Goal: Contribute content: Contribute content

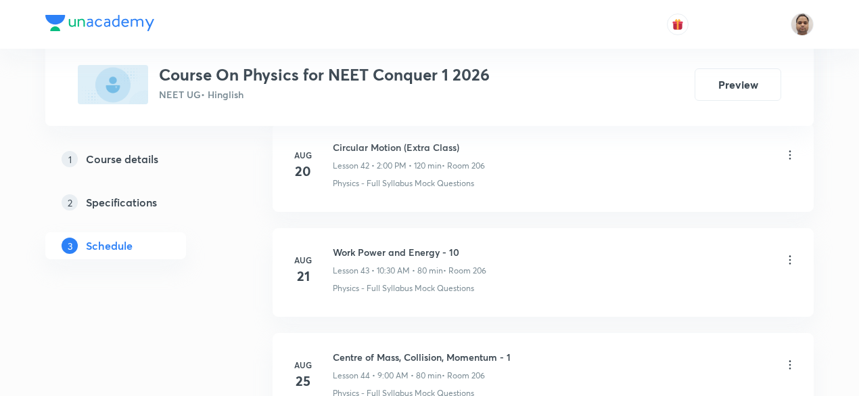
scroll to position [5698, 0]
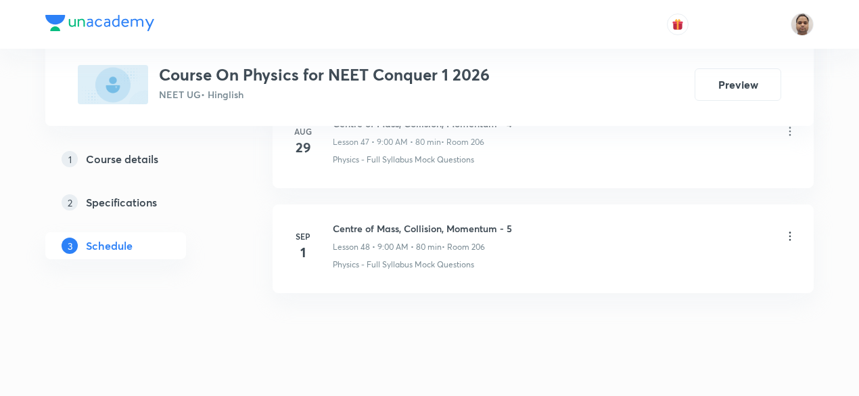
click at [447, 221] on h6 "Centre of Mass, Collision, Momentum - 5" at bounding box center [422, 228] width 179 height 14
copy h6 "Centre of Mass, Collision, Momentum - 5"
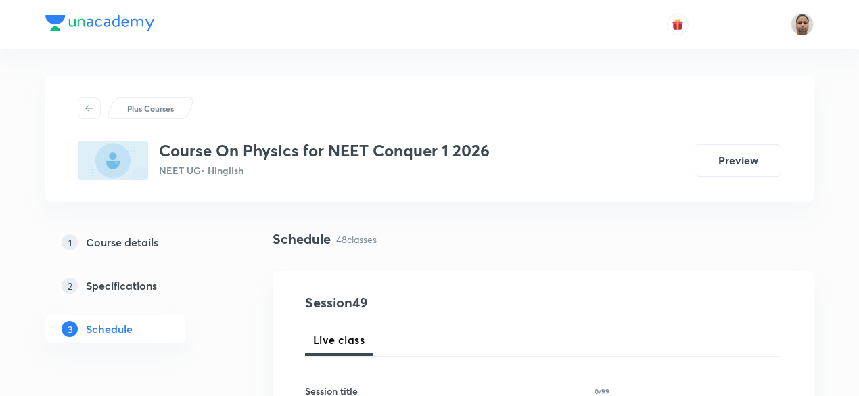
scroll to position [135, 0]
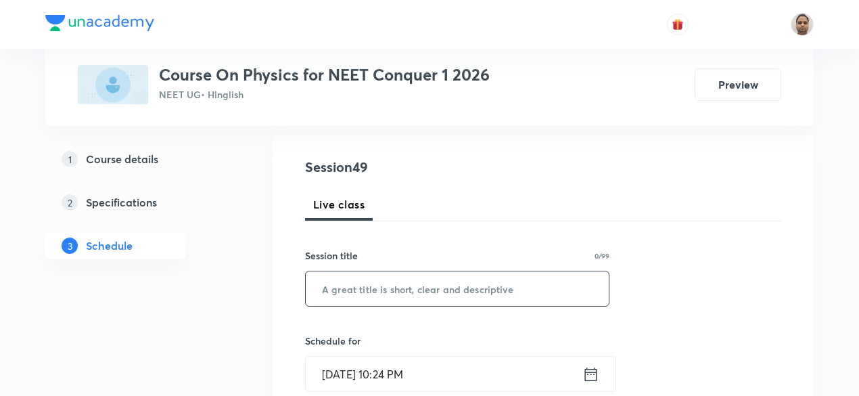
click at [382, 290] on input "text" at bounding box center [457, 288] width 303 height 35
paste input "Centre of Mass, Collision, Momentum - 5"
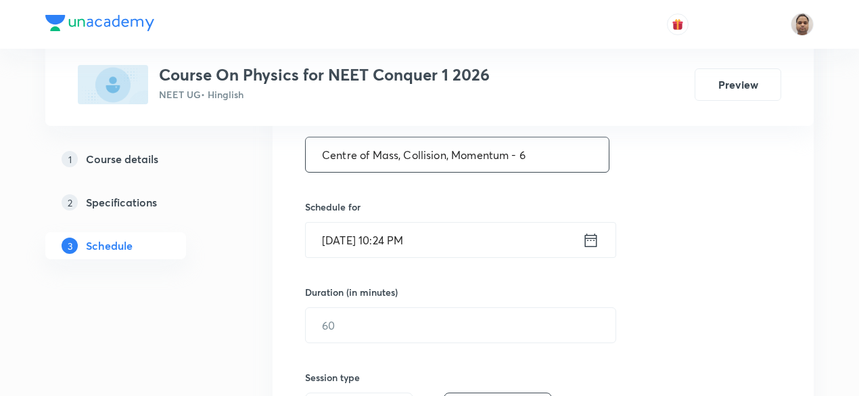
scroll to position [271, 0]
type input "Centre of Mass, Collision, Momentum - 6"
click at [376, 227] on input "[DATE] 10:24 PM" at bounding box center [444, 238] width 277 height 35
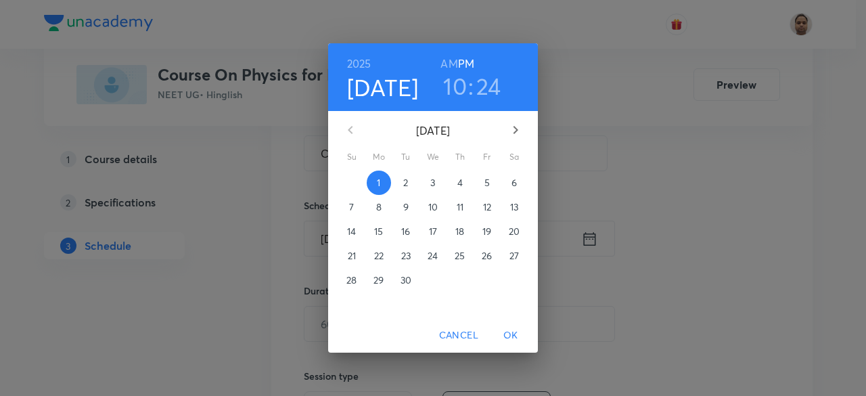
click at [406, 181] on p "2" at bounding box center [405, 183] width 5 height 14
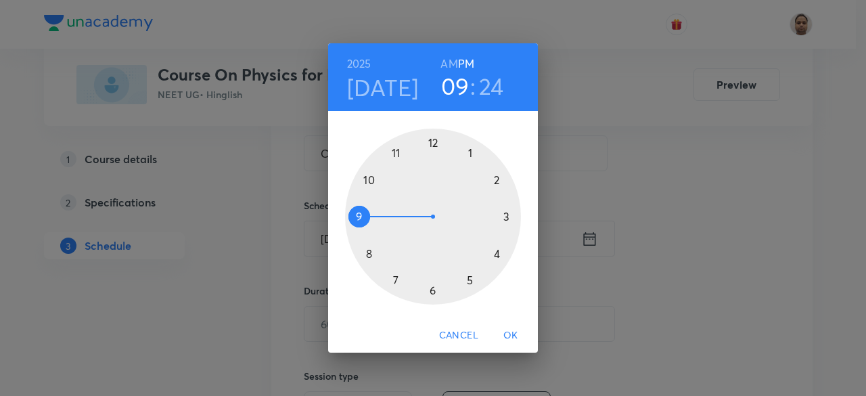
drag, startPoint x: 371, startPoint y: 174, endPoint x: 365, endPoint y: 212, distance: 38.3
click at [365, 212] on div at bounding box center [433, 217] width 176 height 176
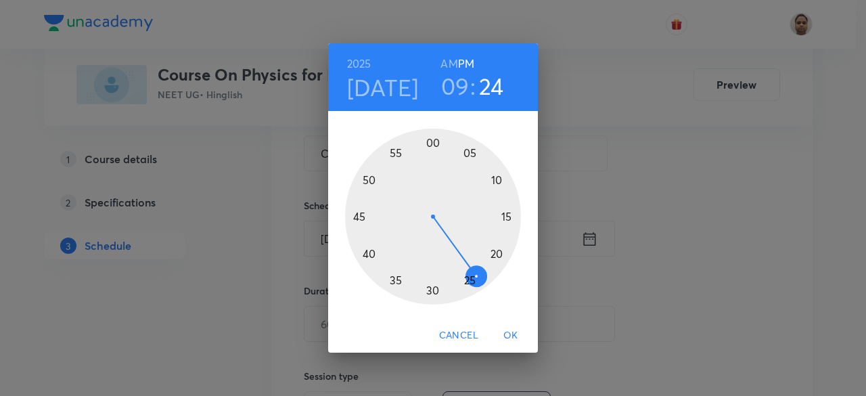
click at [449, 64] on h6 "AM" at bounding box center [448, 63] width 17 height 19
drag, startPoint x: 465, startPoint y: 200, endPoint x: 434, endPoint y: 162, distance: 49.5
click at [434, 162] on div at bounding box center [433, 217] width 176 height 176
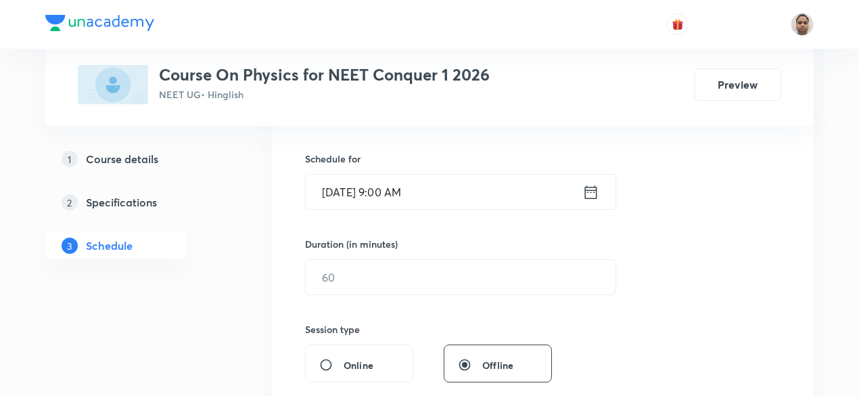
scroll to position [338, 0]
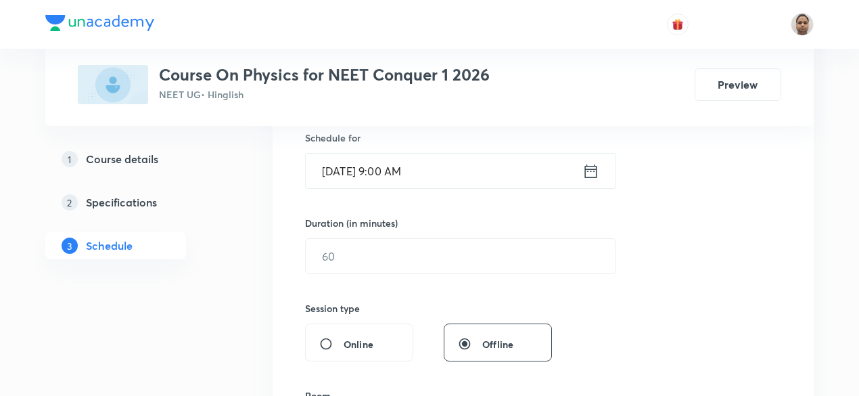
click at [365, 233] on div "Duration (in minutes) ​" at bounding box center [428, 245] width 247 height 58
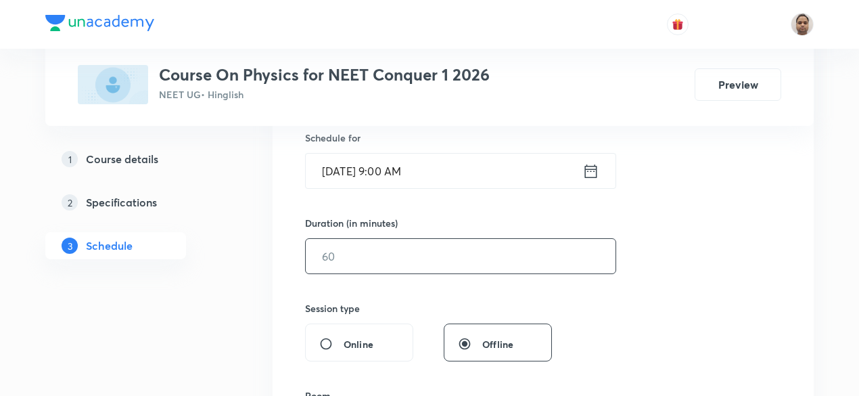
click at [360, 253] on input "text" at bounding box center [461, 256] width 310 height 35
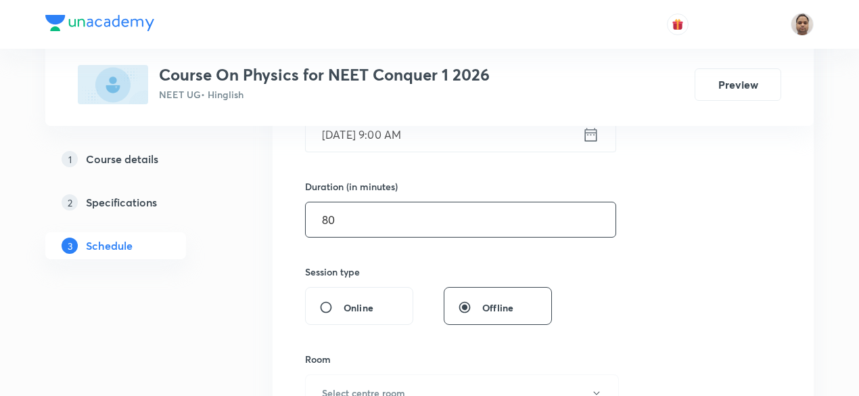
scroll to position [406, 0]
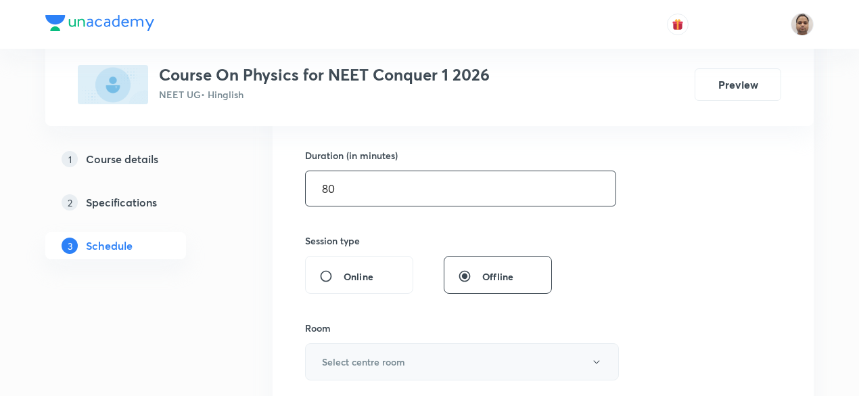
type input "80"
click at [337, 354] on h6 "Select centre room" at bounding box center [363, 361] width 83 height 14
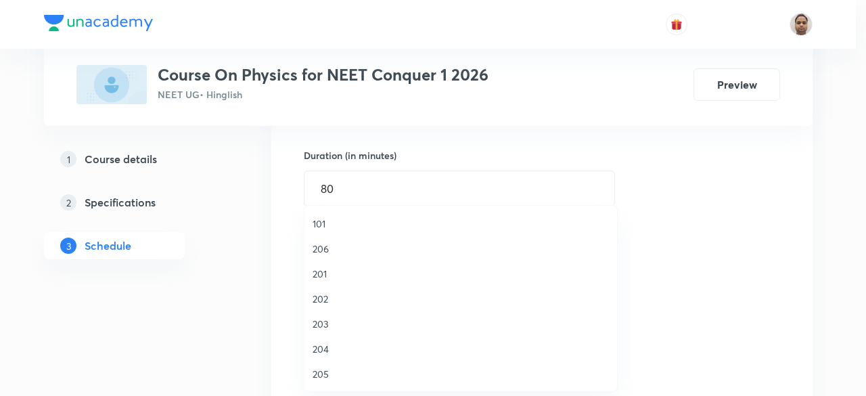
click at [322, 245] on span "206" at bounding box center [461, 249] width 296 height 14
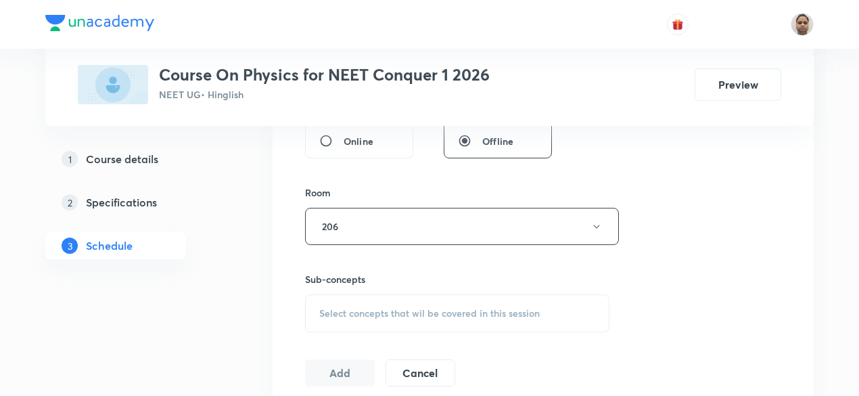
scroll to position [609, 0]
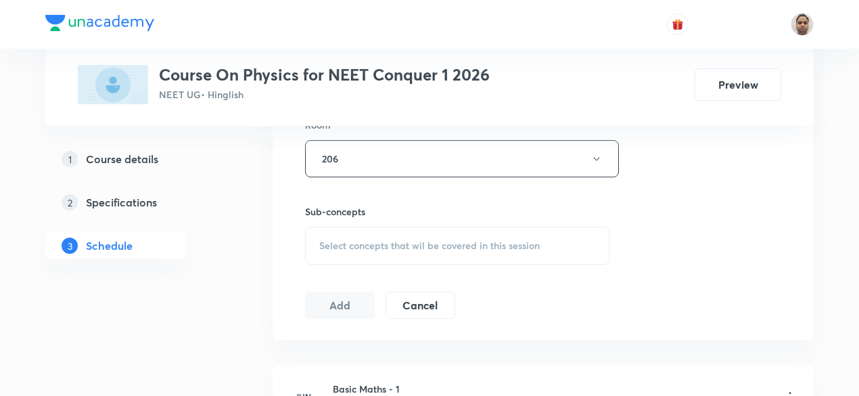
click at [360, 240] on span "Select concepts that wil be covered in this session" at bounding box center [429, 245] width 221 height 11
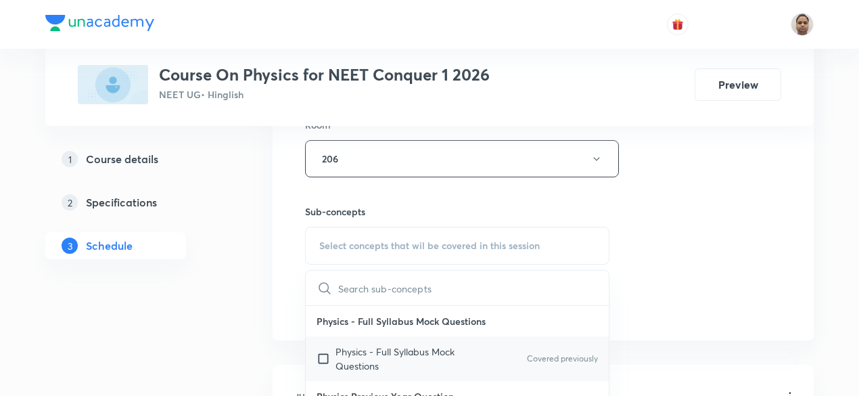
click at [351, 350] on p "Physics - Full Syllabus Mock Questions" at bounding box center [404, 358] width 137 height 28
checkbox input "true"
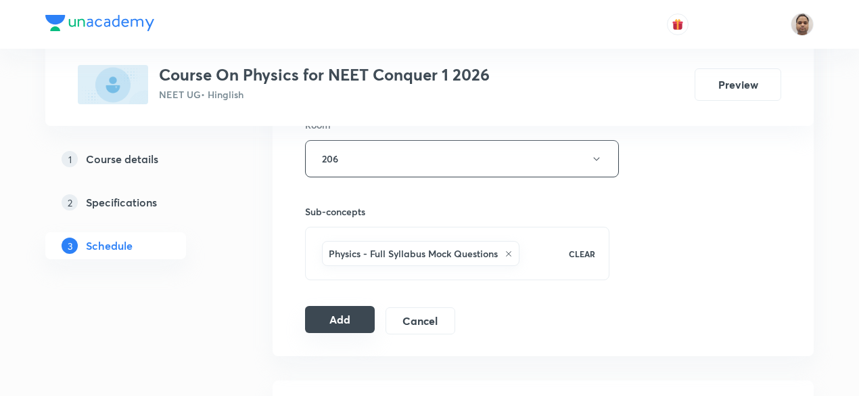
click at [323, 312] on button "Add" at bounding box center [340, 319] width 70 height 27
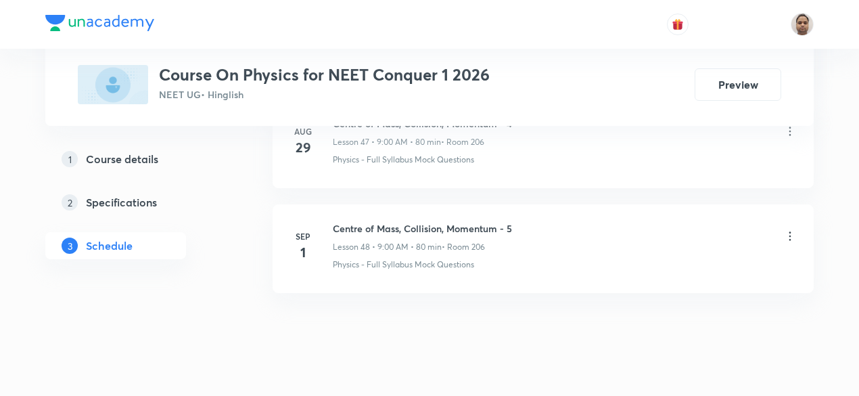
scroll to position [5078, 0]
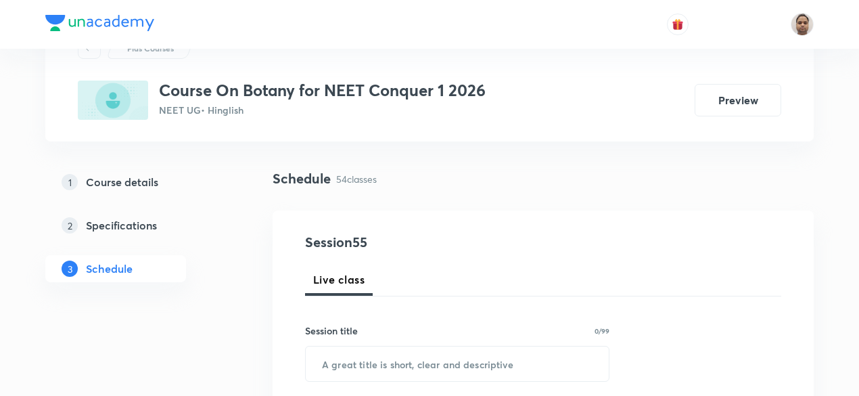
scroll to position [135, 0]
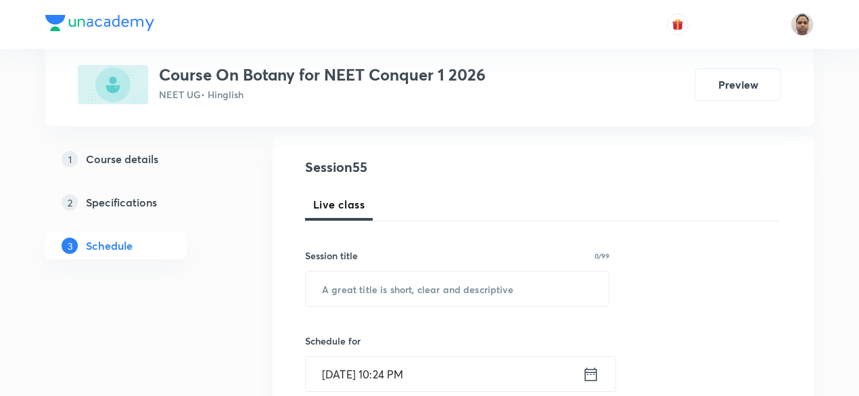
click at [371, 364] on input "[DATE] 10:24 PM" at bounding box center [444, 374] width 277 height 35
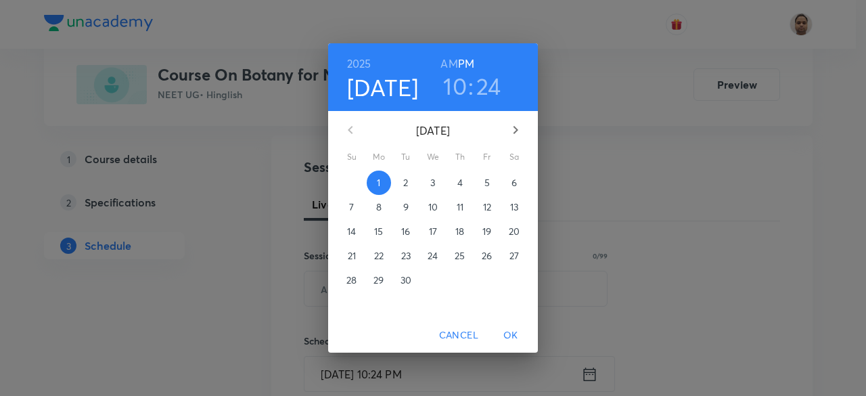
click at [400, 179] on span "2" at bounding box center [406, 183] width 24 height 14
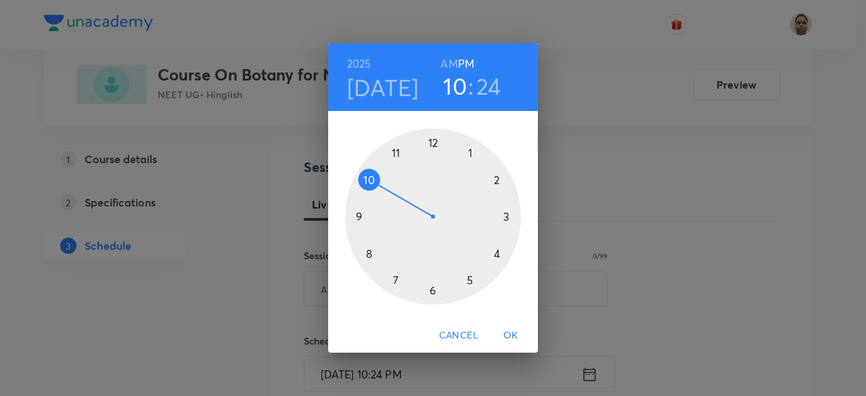
click at [442, 64] on h6 "AM" at bounding box center [448, 63] width 17 height 19
click at [373, 181] on div at bounding box center [433, 217] width 176 height 176
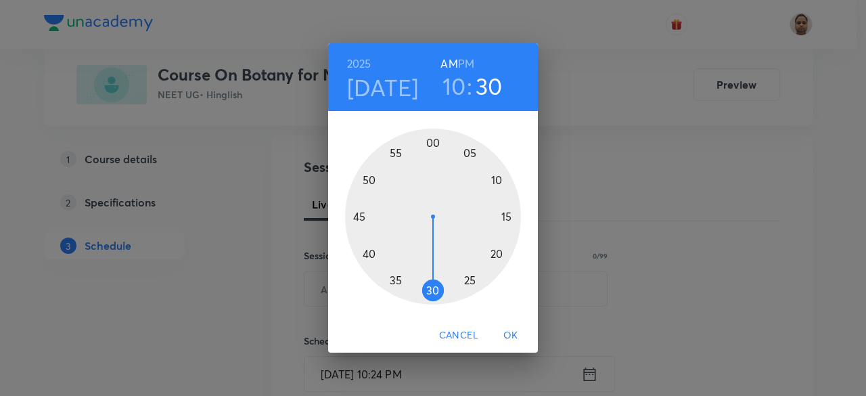
drag, startPoint x: 474, startPoint y: 277, endPoint x: 434, endPoint y: 284, distance: 40.6
click at [434, 284] on div at bounding box center [433, 217] width 176 height 176
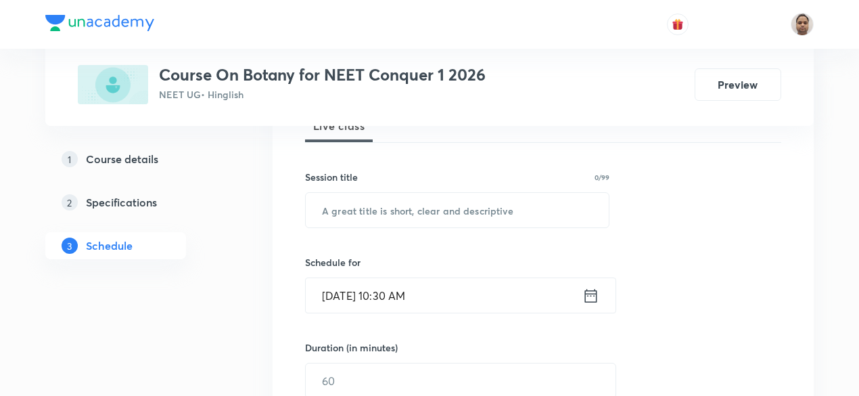
scroll to position [271, 0]
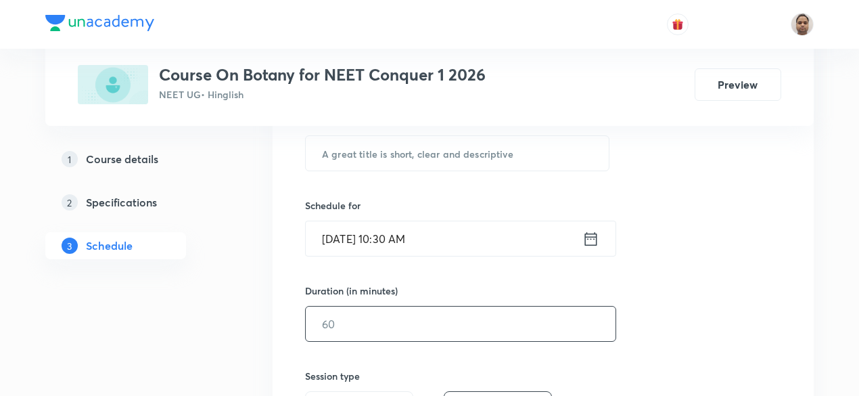
click at [377, 313] on input "text" at bounding box center [461, 323] width 310 height 35
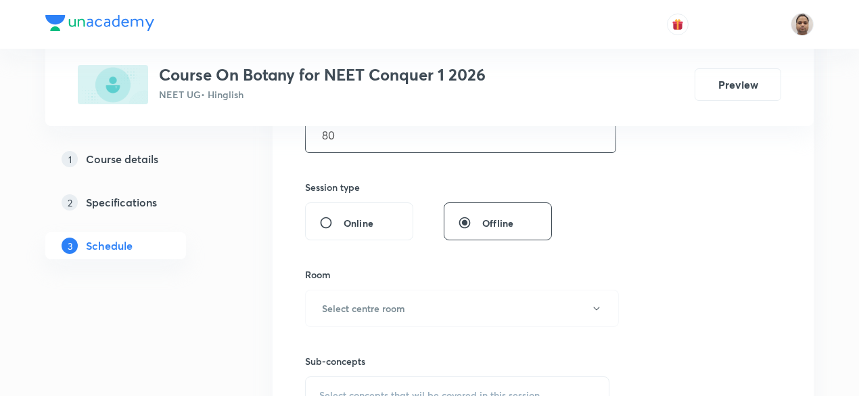
scroll to position [474, 0]
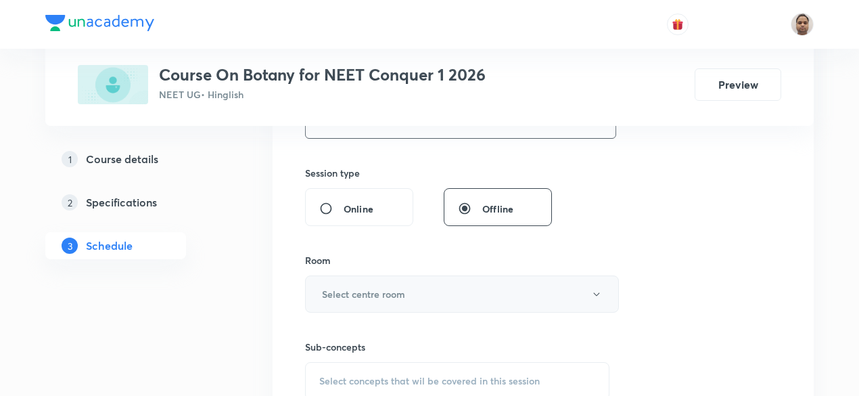
type input "80"
click at [349, 288] on h6 "Select centre room" at bounding box center [363, 294] width 83 height 14
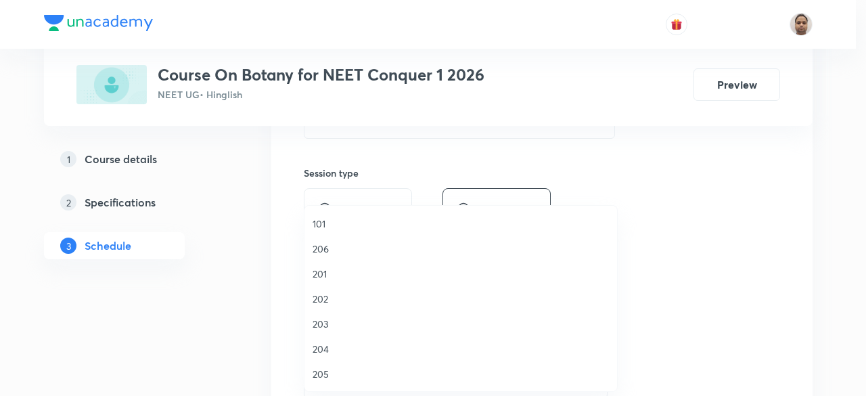
click at [329, 250] on span "206" at bounding box center [461, 249] width 296 height 14
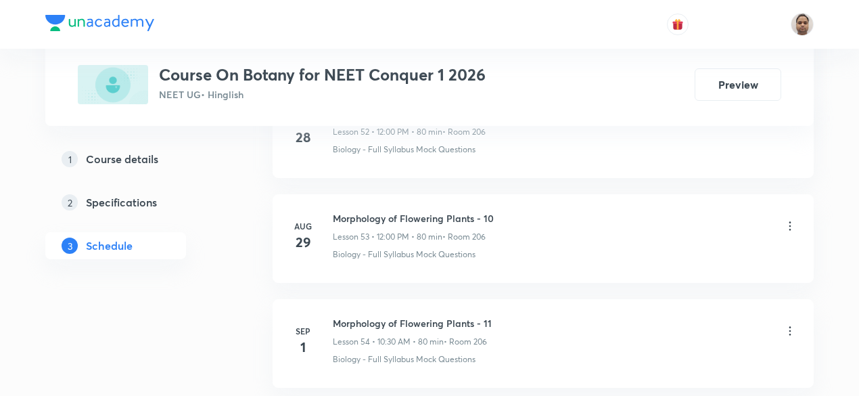
scroll to position [6324, 0]
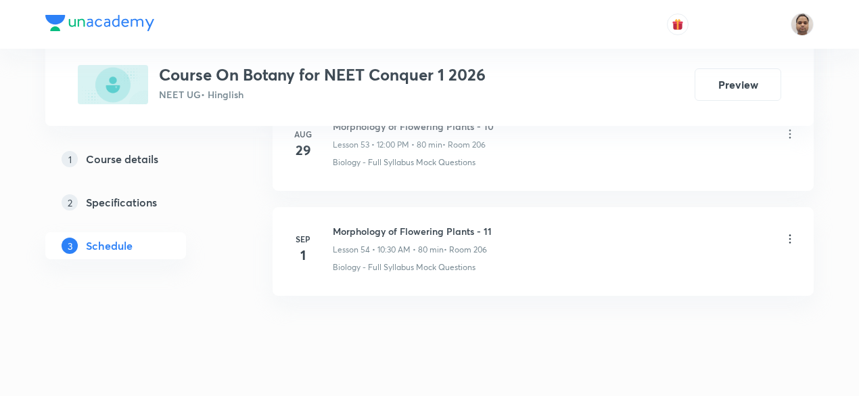
click at [456, 224] on h6 "Morphology of Flowering Plants - 11" at bounding box center [412, 231] width 159 height 14
copy h6 "Morphology of Flowering Plants - 11"
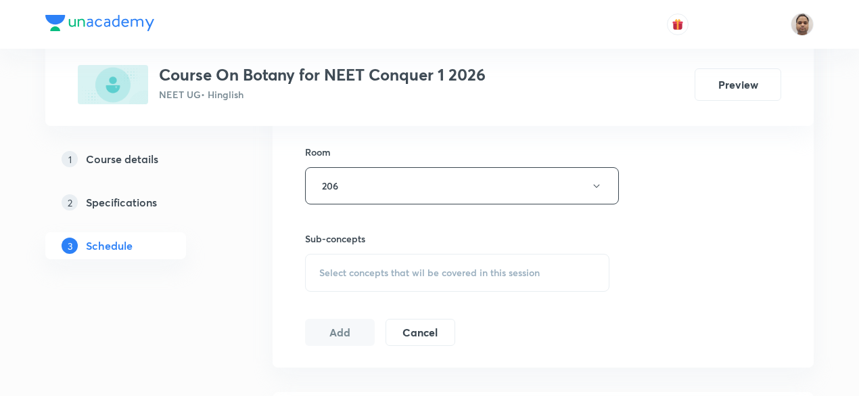
scroll to position [145, 0]
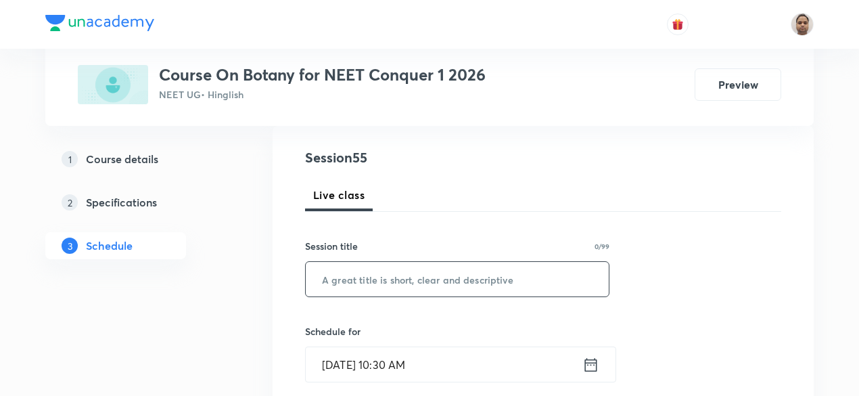
click at [405, 282] on input "text" at bounding box center [457, 279] width 303 height 35
paste input "Morphology of Flowering Plants - 11"
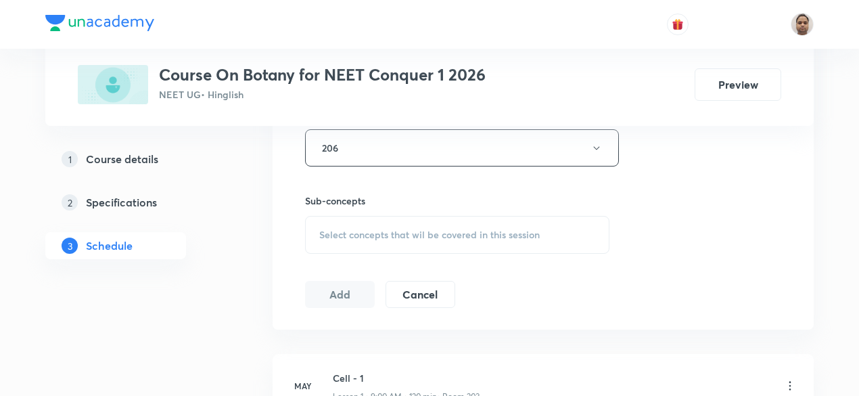
scroll to position [686, 0]
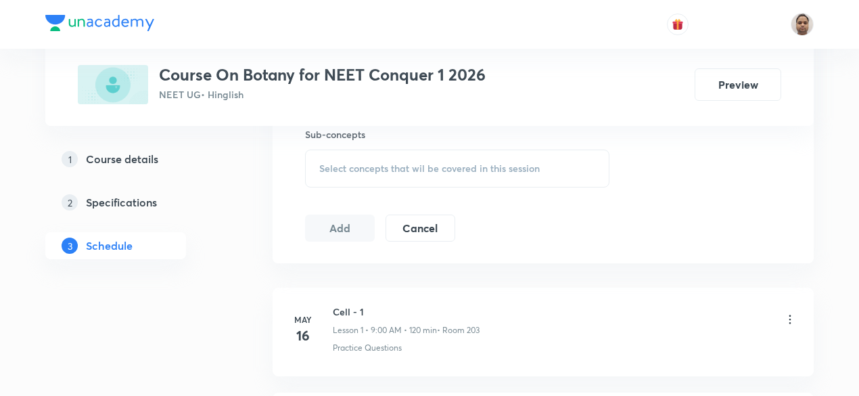
type input "Morphology of Flowering Plants - 12"
click at [346, 173] on div "Select concepts that wil be covered in this session" at bounding box center [457, 169] width 304 height 38
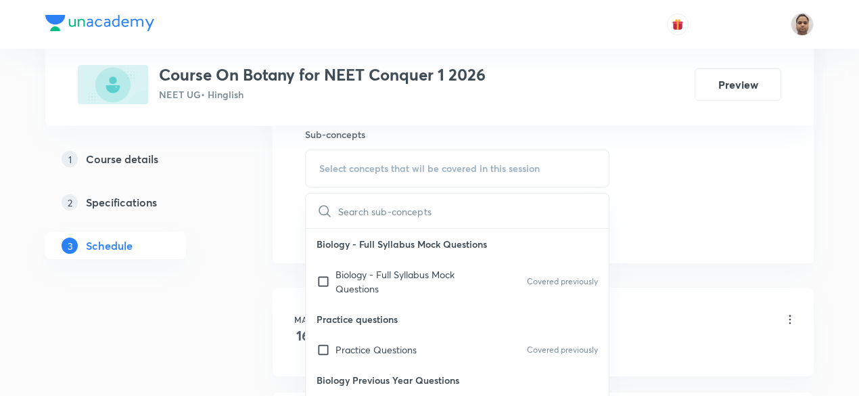
click at [325, 285] on input "checkbox" at bounding box center [326, 281] width 19 height 28
checkbox input "true"
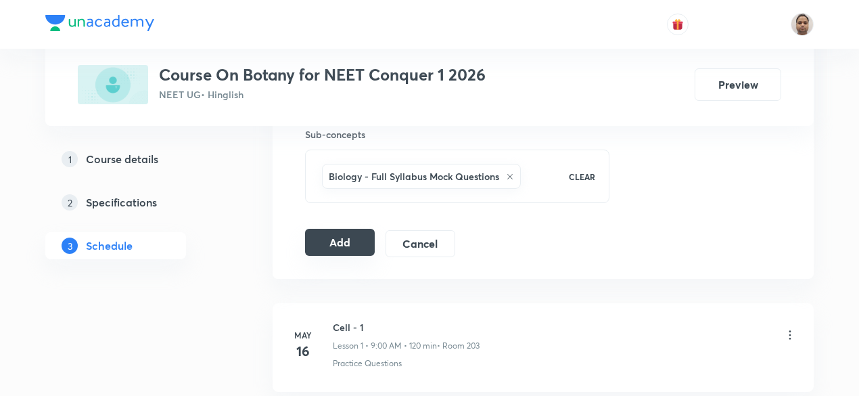
click at [318, 242] on button "Add" at bounding box center [340, 242] width 70 height 27
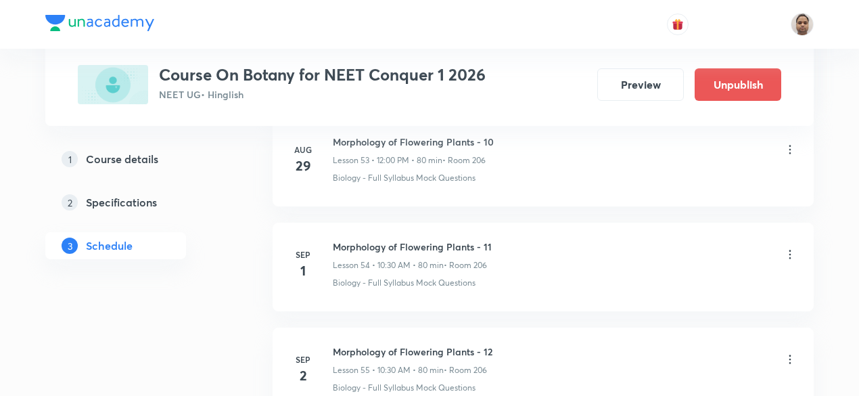
scroll to position [5809, 0]
